Goal: Find specific page/section: Find specific page/section

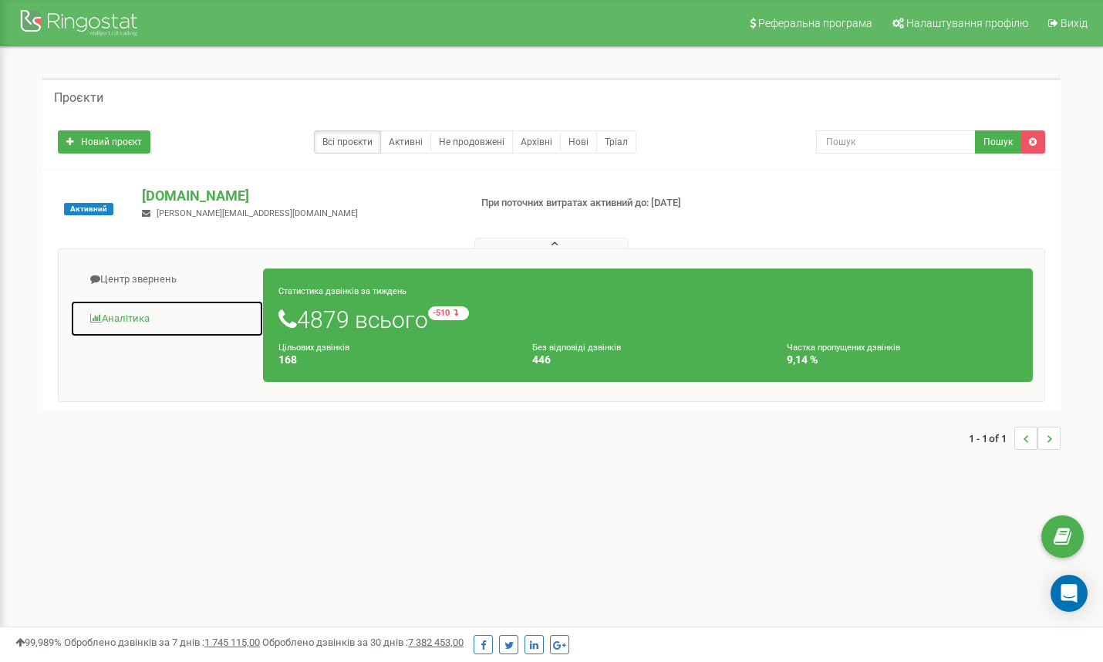
click at [116, 312] on link "Аналiтика" at bounding box center [167, 319] width 194 height 38
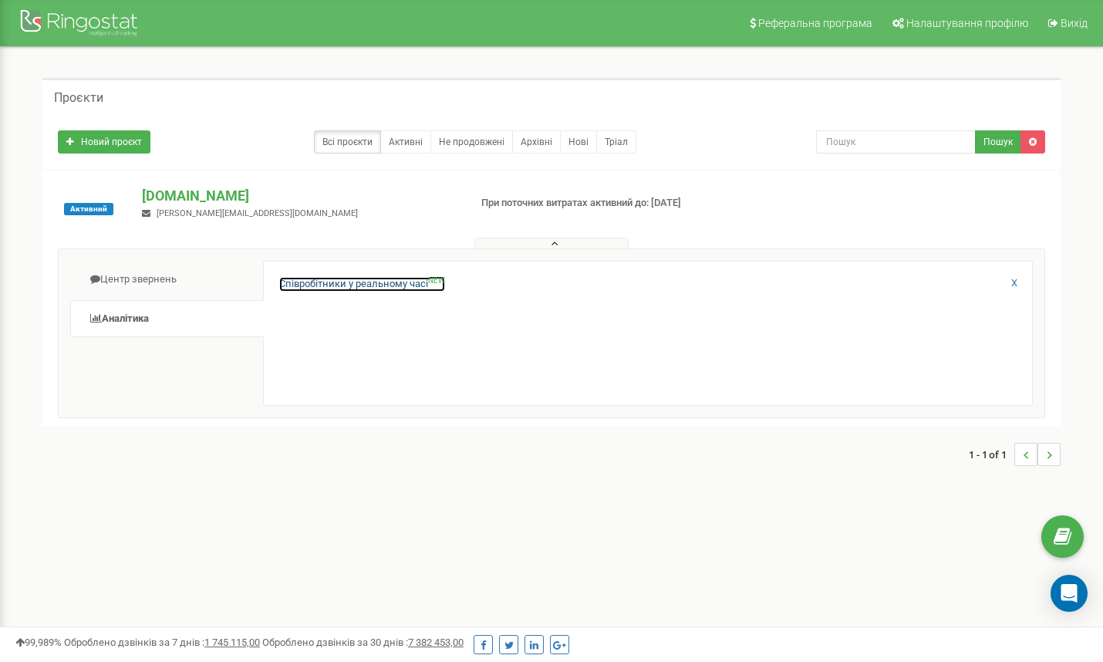
click at [373, 278] on link "Співробітники у реальному часі NEW" at bounding box center [362, 284] width 166 height 15
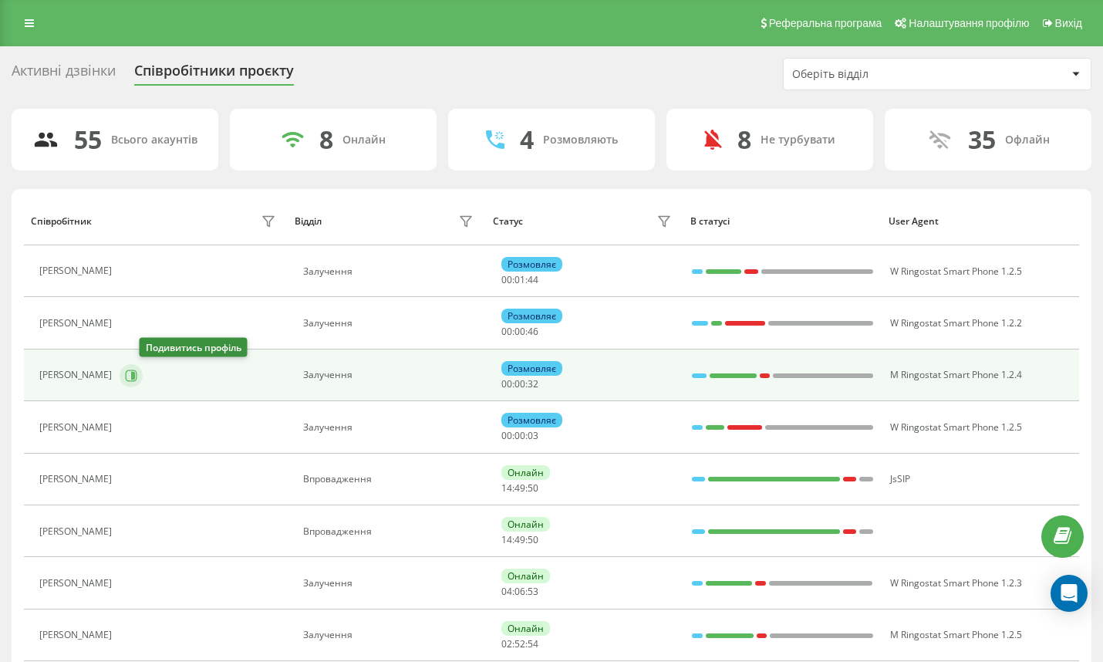
click at [137, 377] on icon at bounding box center [131, 375] width 12 height 12
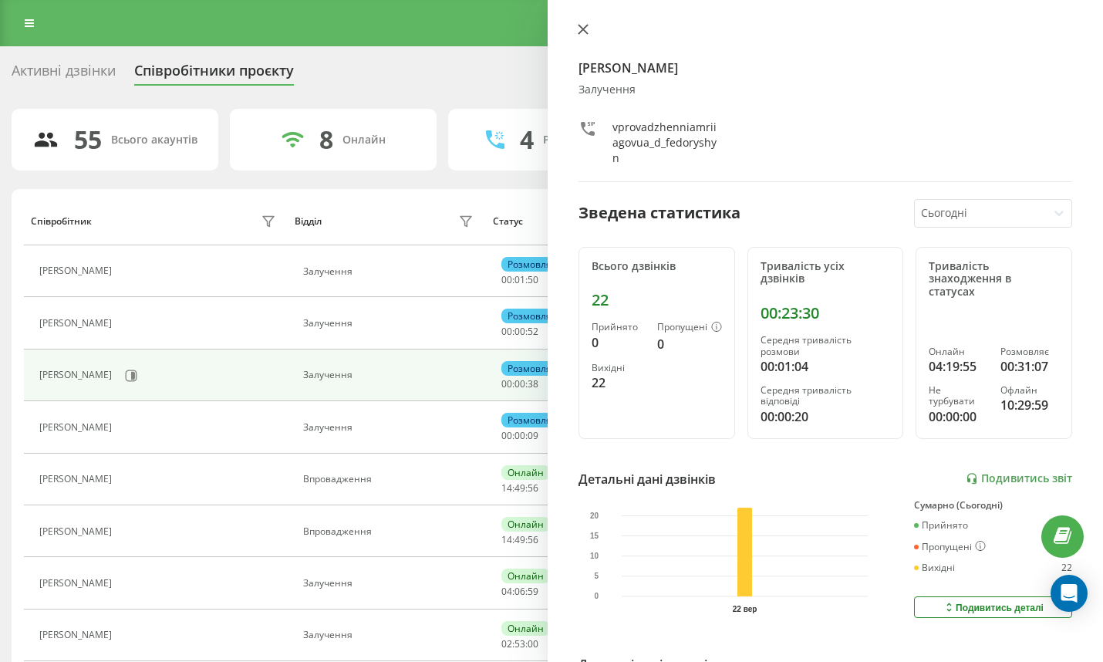
click at [585, 32] on icon at bounding box center [583, 29] width 9 height 9
